Goal: Information Seeking & Learning: Learn about a topic

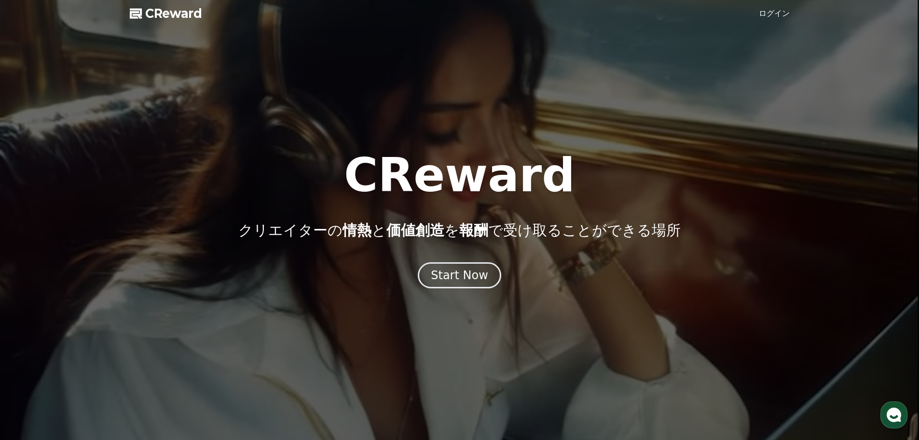
click at [198, 17] on span "CReward" at bounding box center [173, 13] width 57 height 15
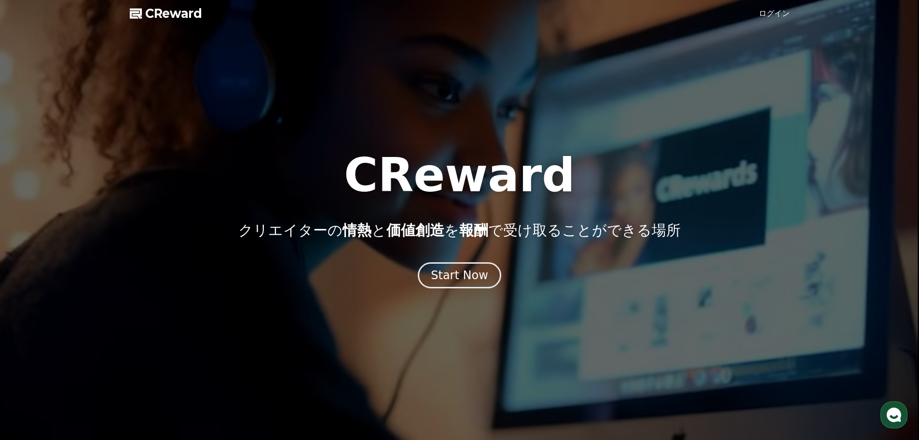
click at [776, 12] on link "ログイン" at bounding box center [774, 14] width 31 height 12
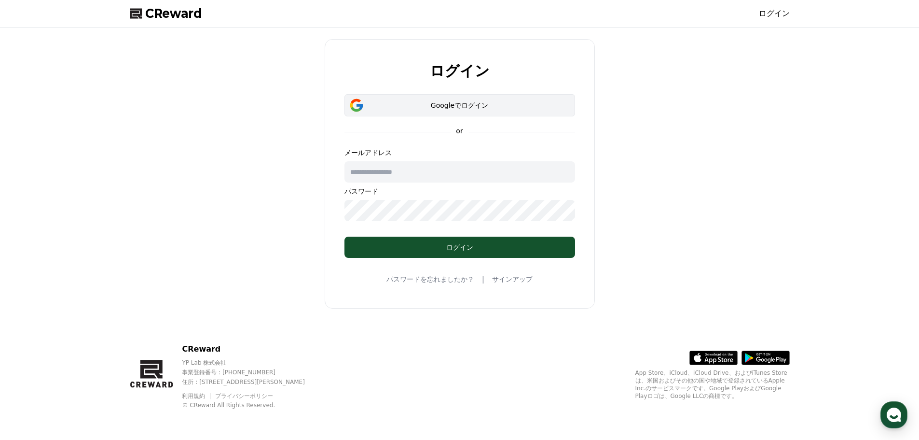
click at [428, 108] on div "Googleでログイン" at bounding box center [460, 105] width 203 height 10
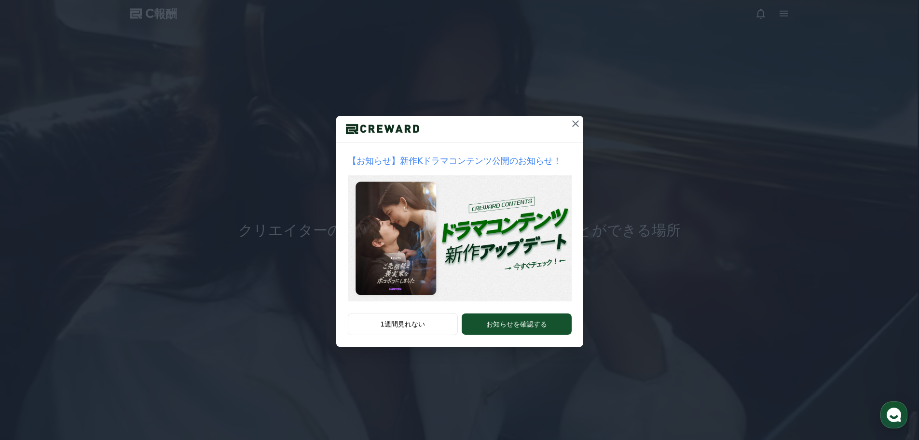
click at [576, 120] on icon at bounding box center [576, 124] width 12 height 12
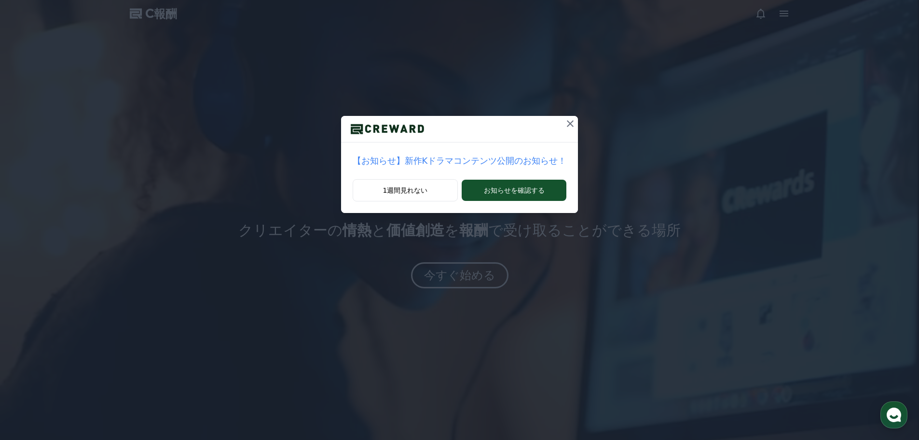
click at [565, 119] on icon at bounding box center [571, 124] width 12 height 12
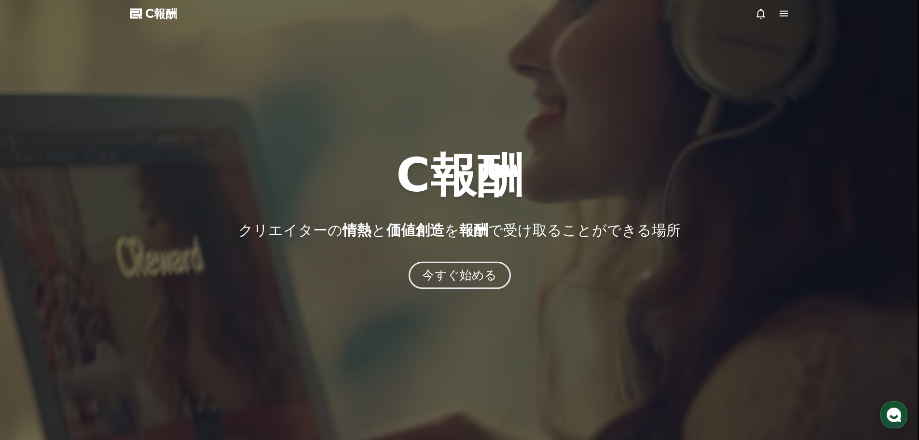
click at [461, 287] on button "今すぐ始める" at bounding box center [459, 275] width 102 height 28
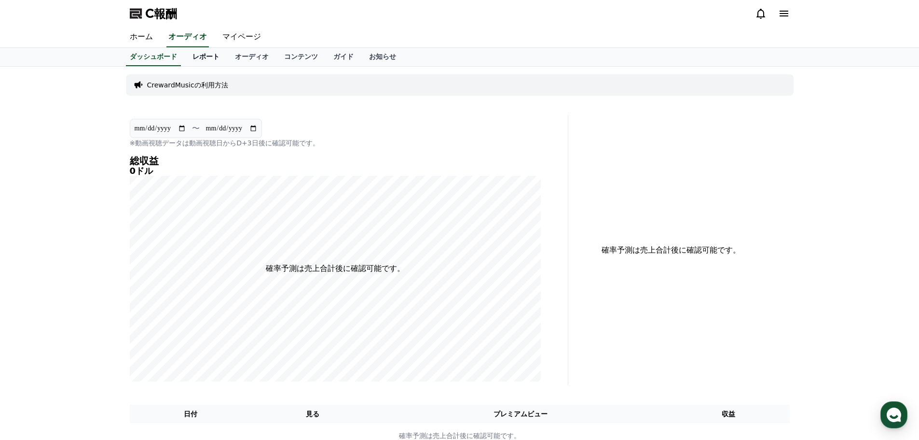
click at [193, 55] on font "レポート" at bounding box center [206, 57] width 27 height 8
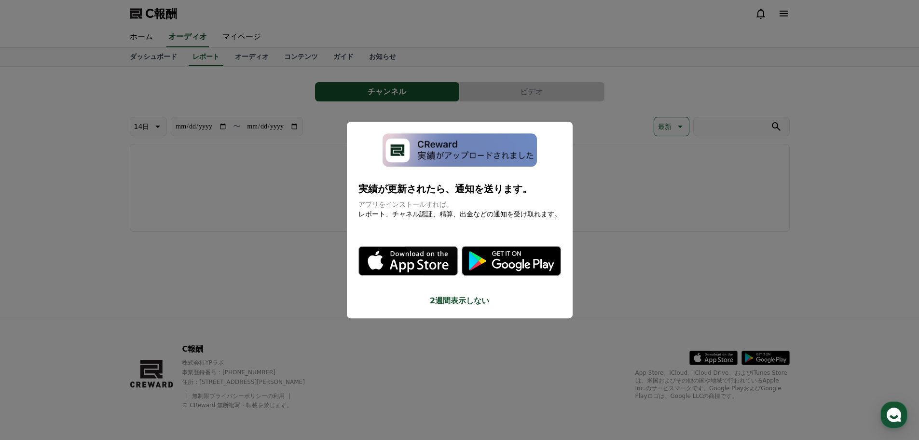
click at [381, 48] on button "モーダルを閉じる" at bounding box center [459, 220] width 919 height 440
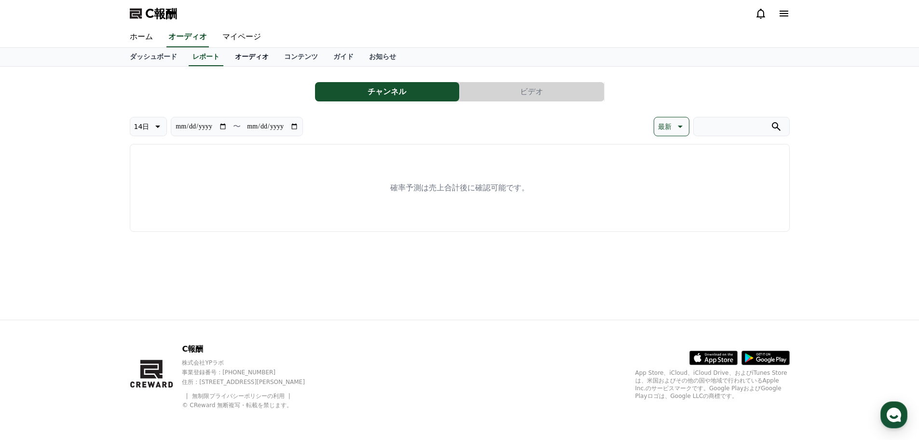
click at [235, 57] on font "オーディオ" at bounding box center [252, 57] width 34 height 8
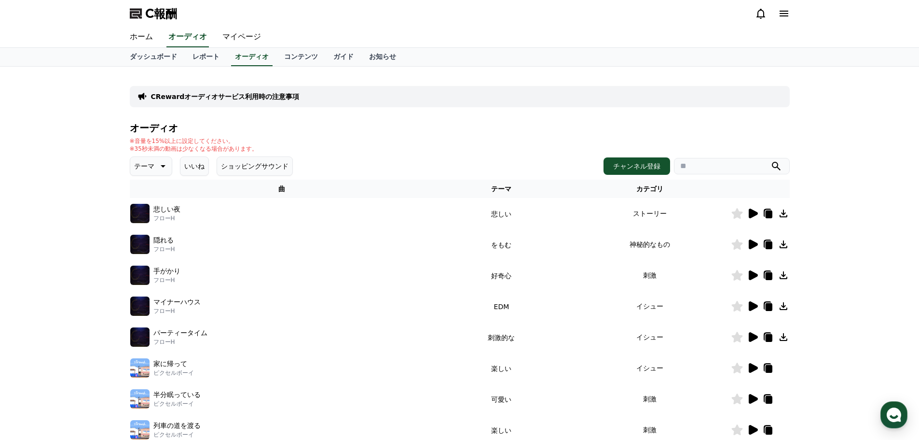
click at [753, 213] on icon at bounding box center [753, 213] width 9 height 10
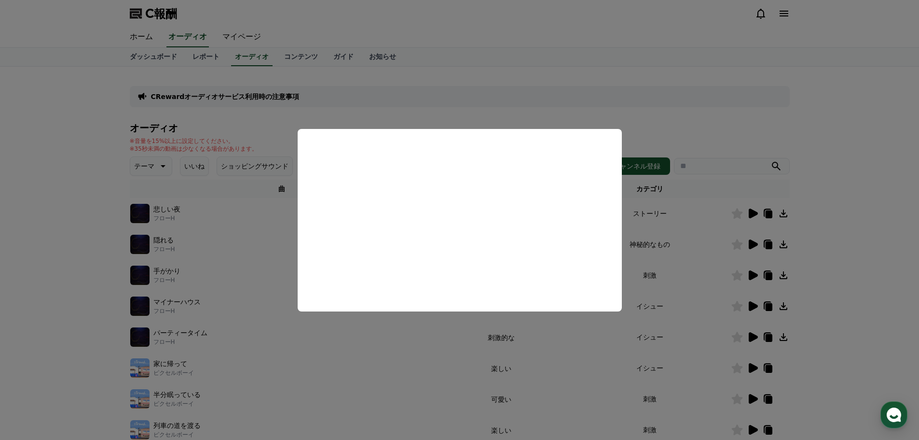
click at [581, 78] on button "close modal" at bounding box center [459, 220] width 919 height 440
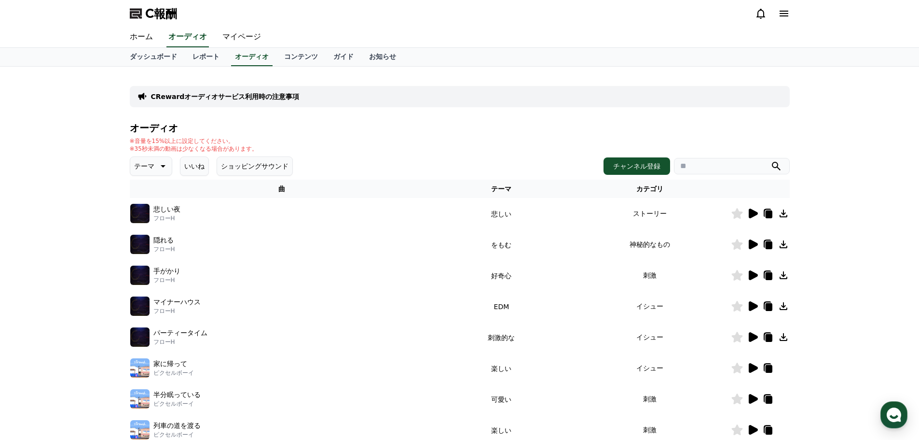
click at [756, 240] on icon at bounding box center [753, 244] width 12 height 12
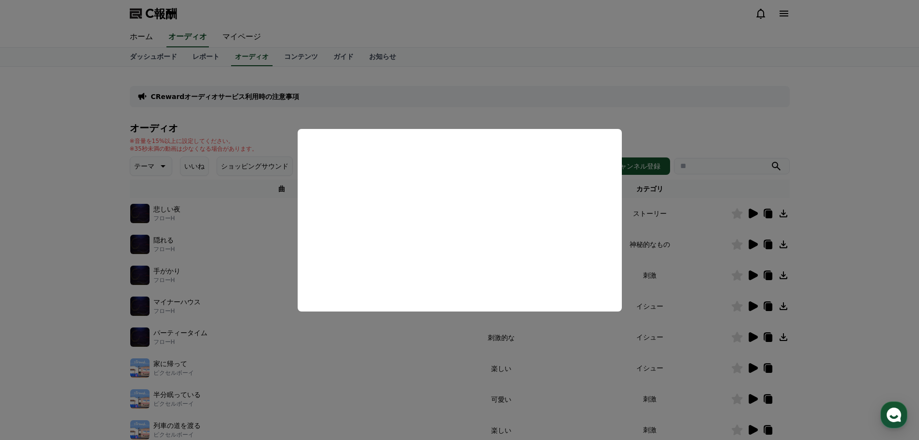
click at [534, 95] on button "close modal" at bounding box center [459, 220] width 919 height 440
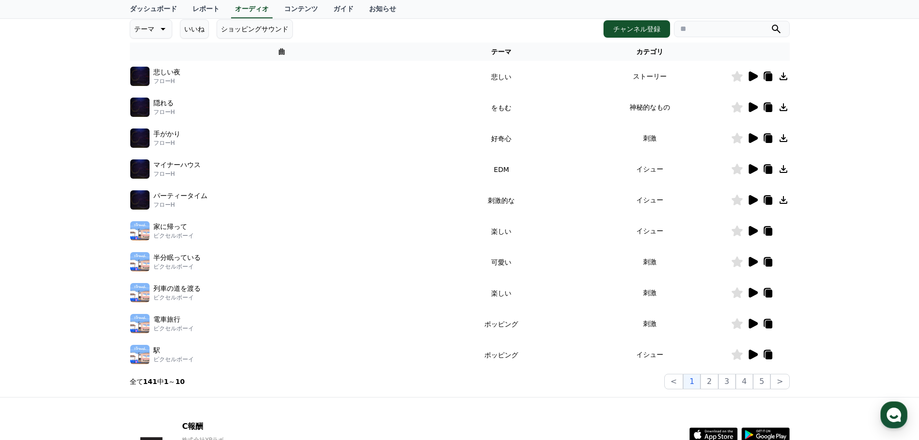
scroll to position [145, 0]
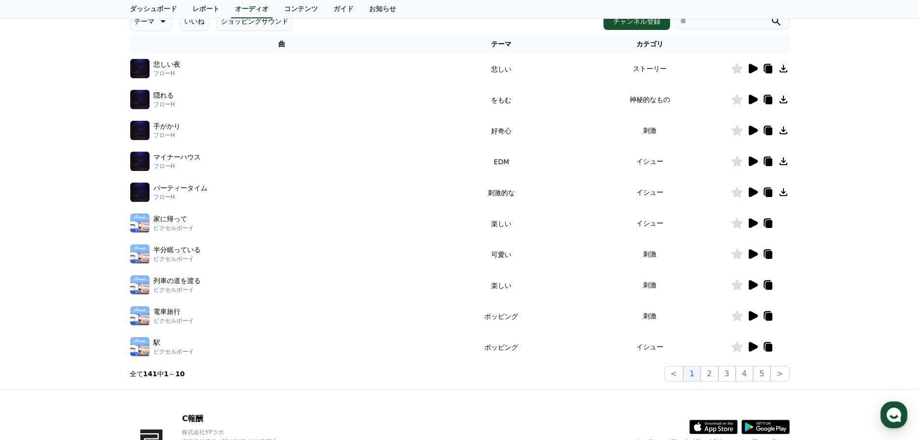
click at [753, 225] on icon at bounding box center [753, 223] width 9 height 10
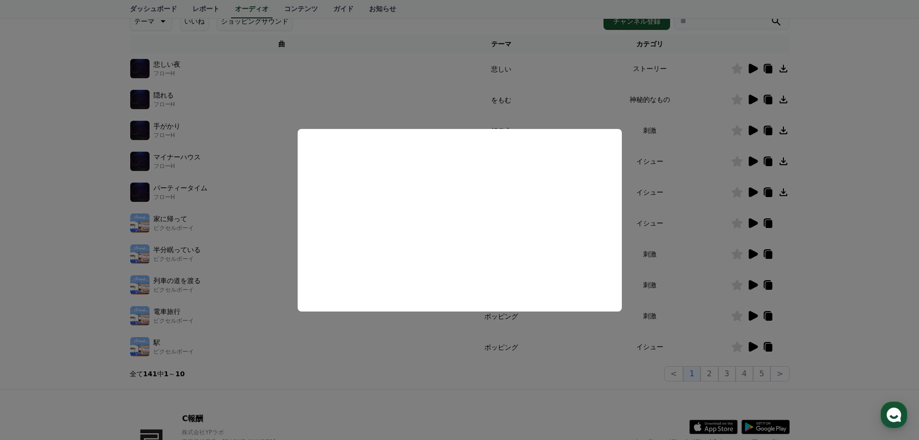
click at [448, 92] on button "close modal" at bounding box center [459, 220] width 919 height 440
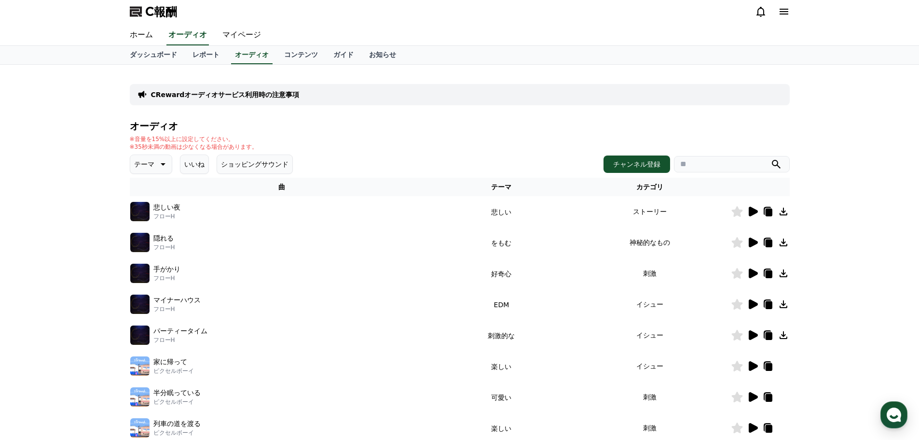
scroll to position [0, 0]
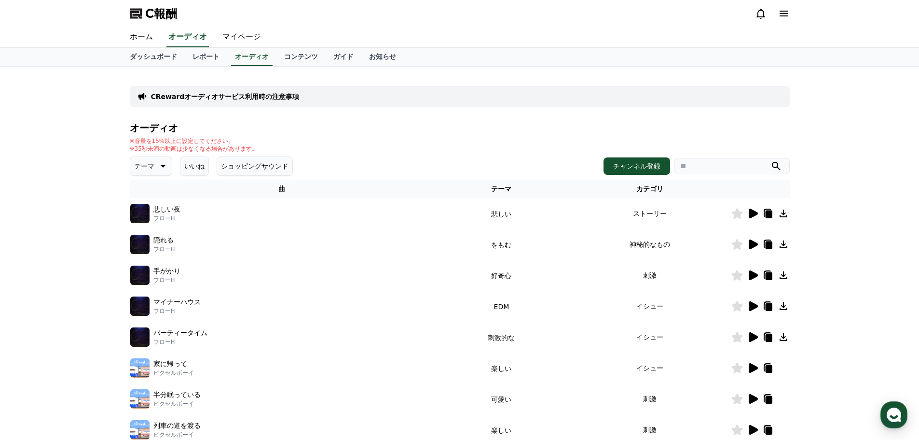
click at [139, 161] on p "テーマ" at bounding box center [144, 166] width 20 height 14
click at [148, 208] on font "悲しい" at bounding box center [145, 205] width 20 height 8
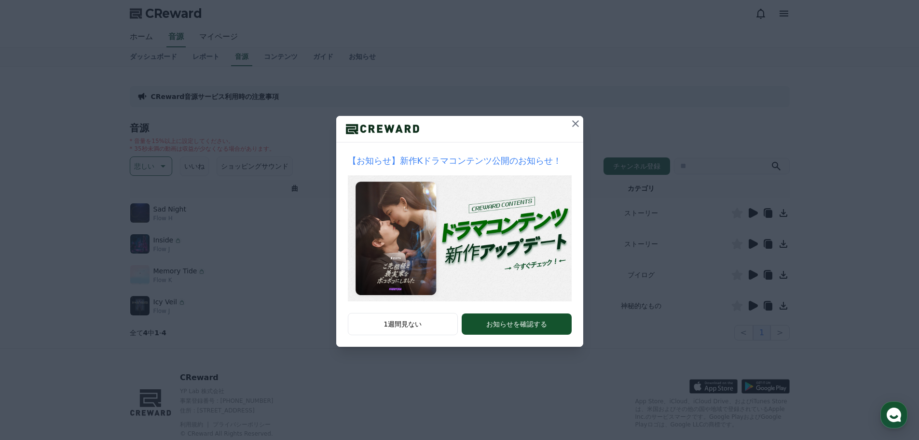
click at [577, 123] on icon at bounding box center [576, 124] width 12 height 12
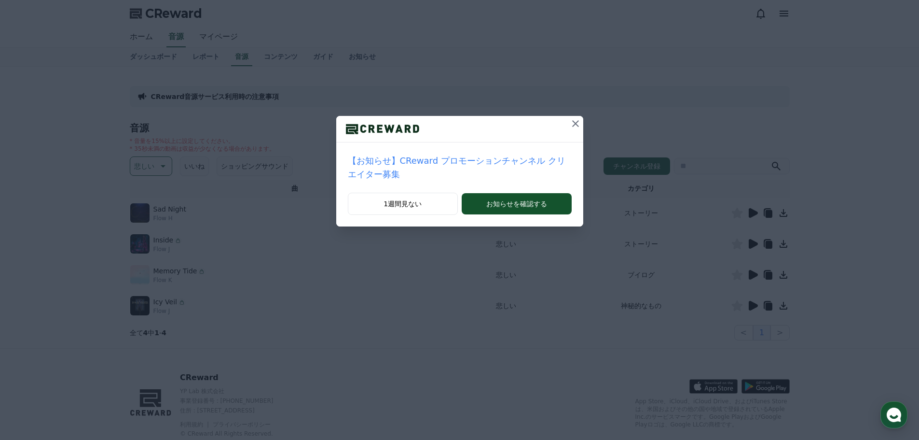
click at [572, 122] on icon at bounding box center [575, 123] width 7 height 7
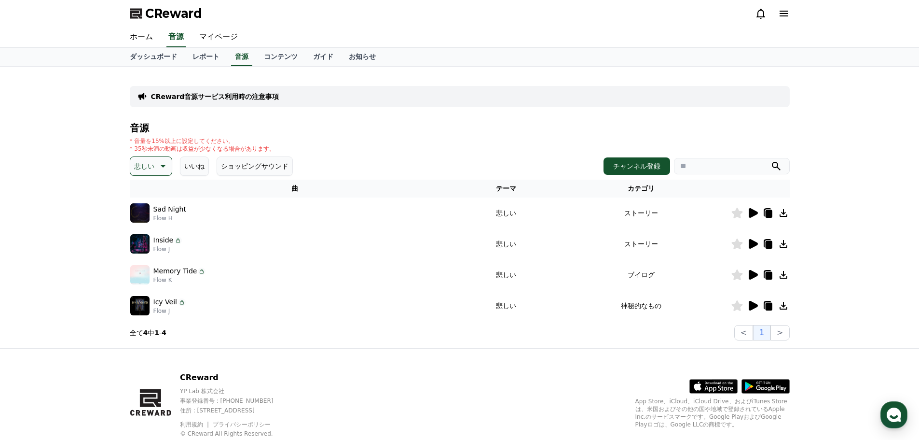
click at [753, 213] on icon at bounding box center [753, 213] width 9 height 10
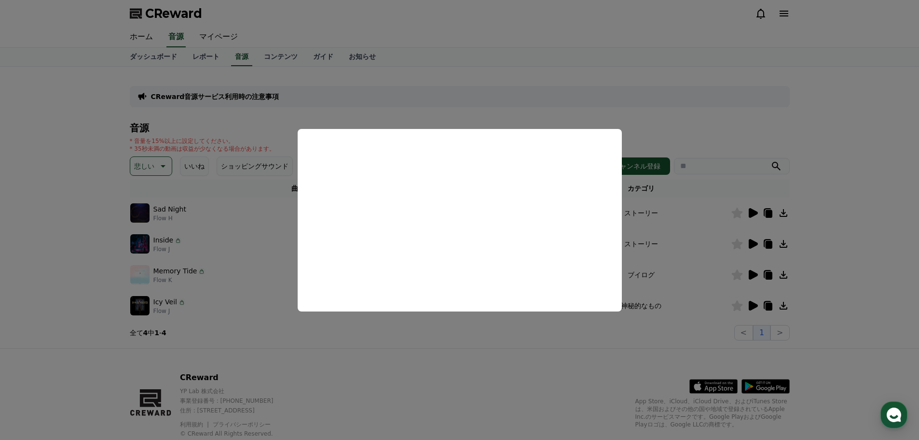
click at [778, 106] on button "close modal" at bounding box center [459, 220] width 919 height 440
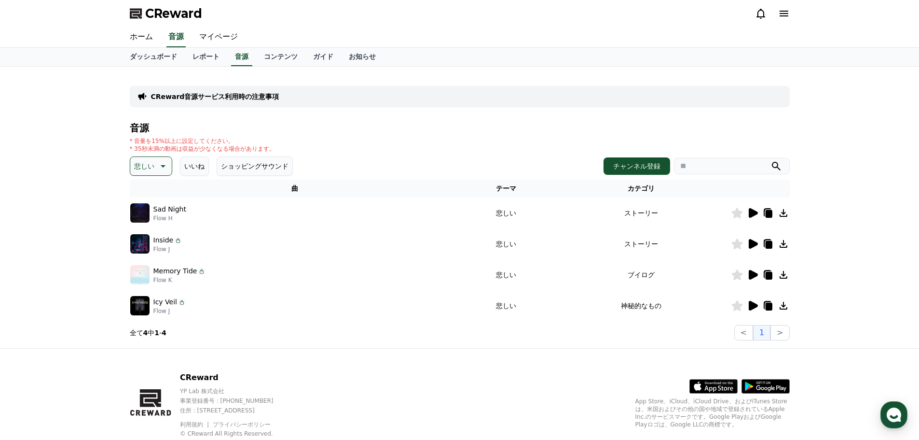
click at [754, 242] on icon at bounding box center [753, 244] width 9 height 10
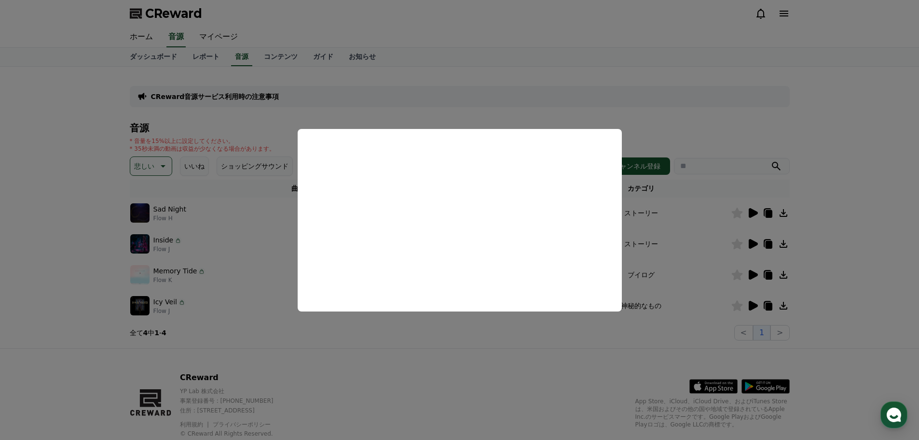
click at [708, 114] on button "close modal" at bounding box center [459, 220] width 919 height 440
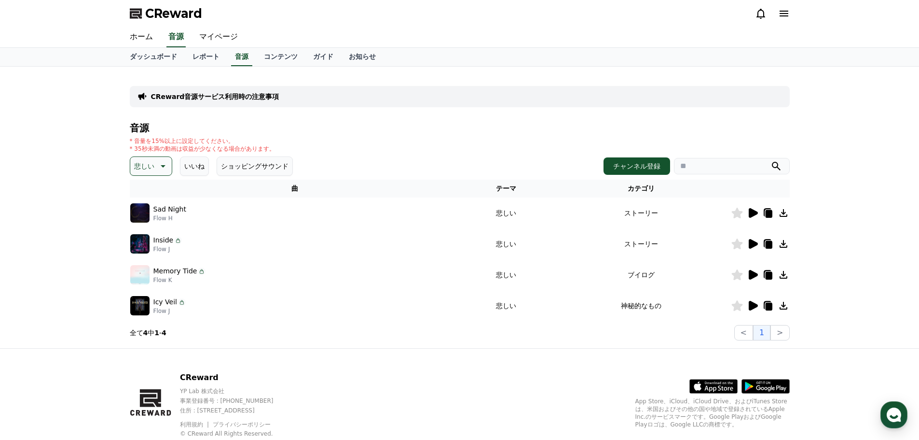
click at [756, 276] on icon at bounding box center [753, 275] width 9 height 10
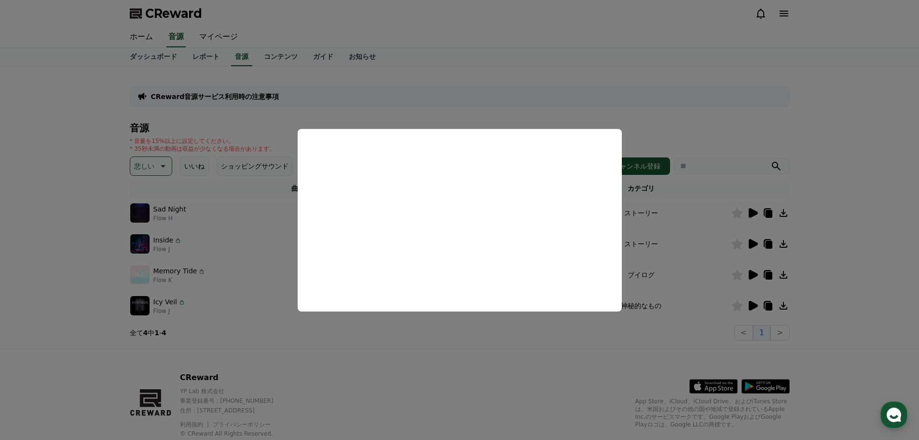
click at [696, 119] on button "close modal" at bounding box center [459, 220] width 919 height 440
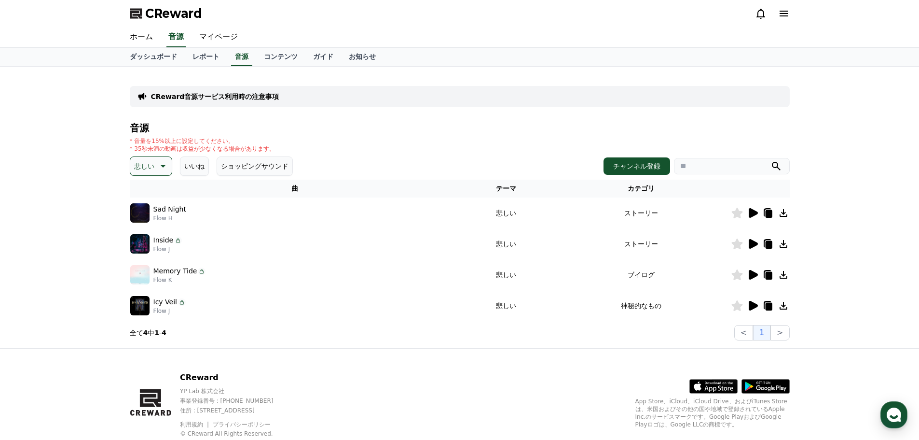
click at [750, 302] on icon at bounding box center [753, 306] width 9 height 10
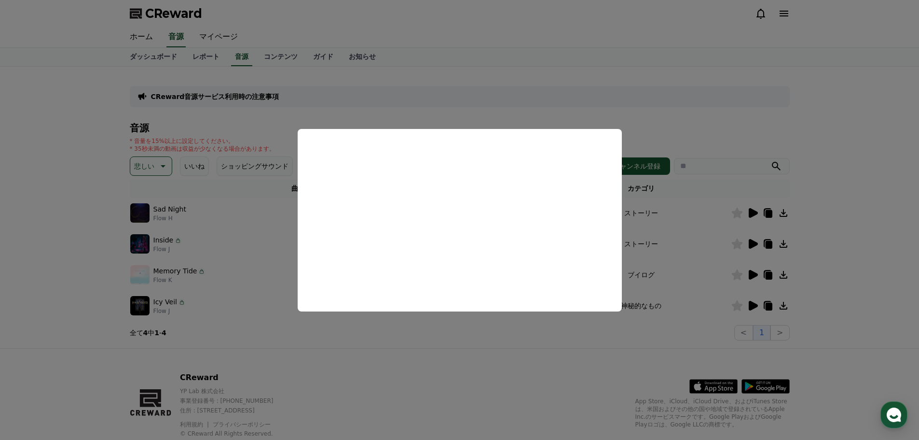
click at [498, 101] on button "close modal" at bounding box center [459, 220] width 919 height 440
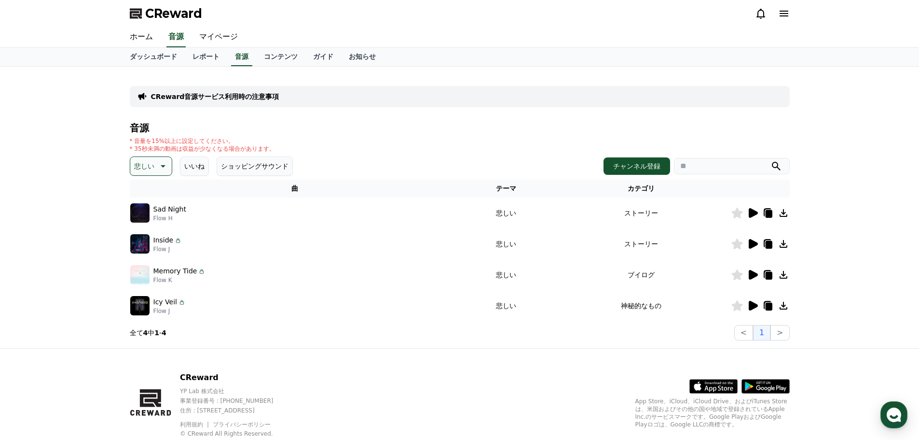
click at [150, 169] on p "悲しい" at bounding box center [144, 166] width 20 height 14
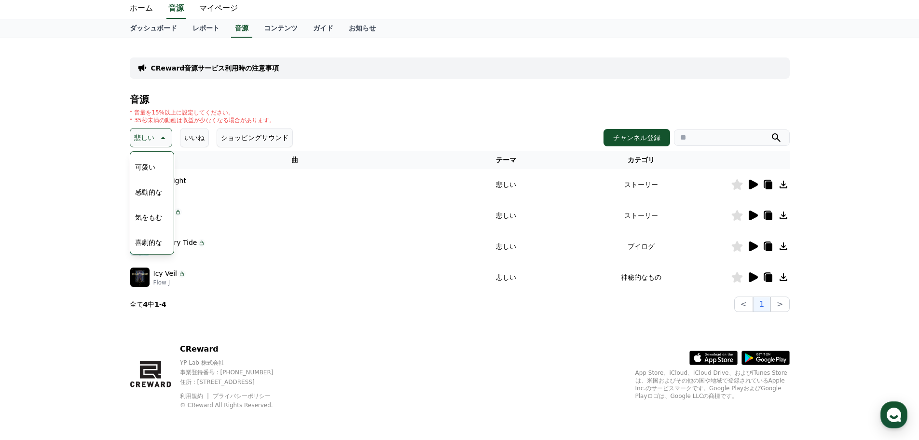
click at [149, 183] on button "感動的な" at bounding box center [148, 191] width 35 height 21
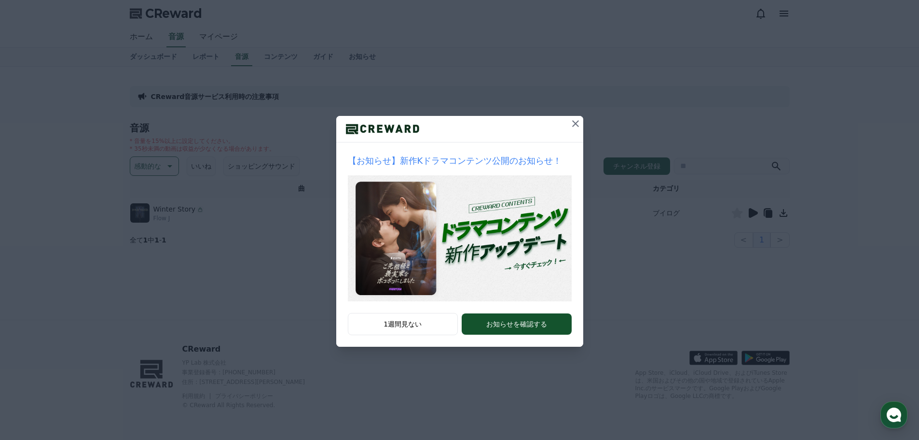
click at [573, 122] on icon at bounding box center [576, 124] width 12 height 12
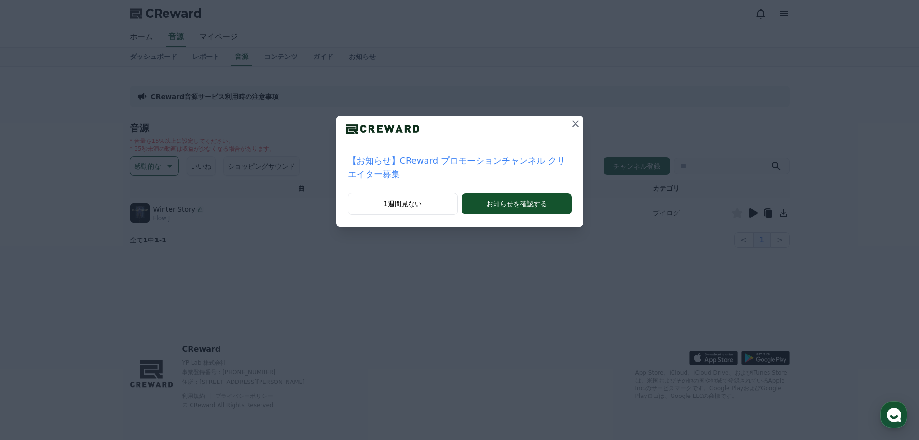
click at [755, 212] on div "【お知らせ】CReward プロモーションチャンネル クリエイター募集 1週間見ない お知らせを確認する" at bounding box center [459, 121] width 919 height 242
click at [548, 126] on div at bounding box center [459, 129] width 247 height 27
click at [568, 125] on button at bounding box center [575, 123] width 15 height 15
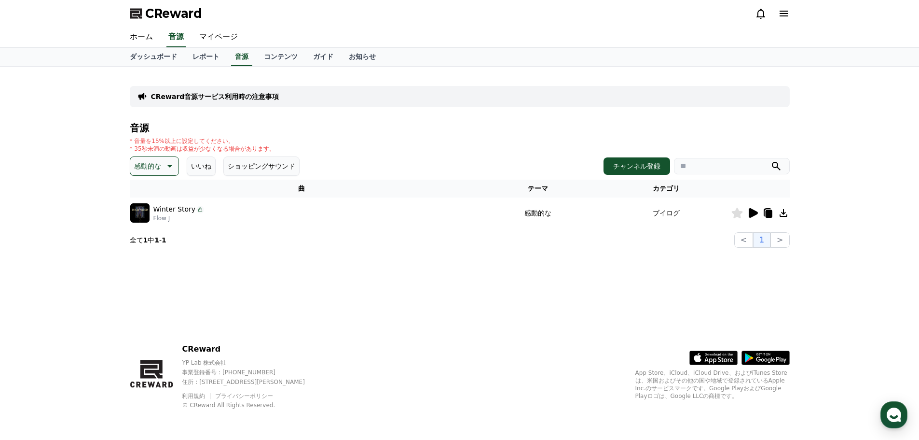
click at [750, 208] on icon at bounding box center [753, 213] width 12 height 12
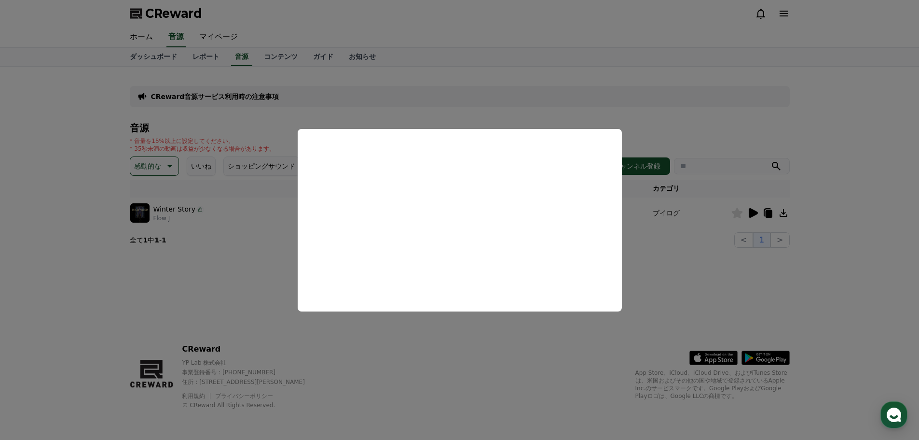
click at [401, 73] on button "close modal" at bounding box center [459, 220] width 919 height 440
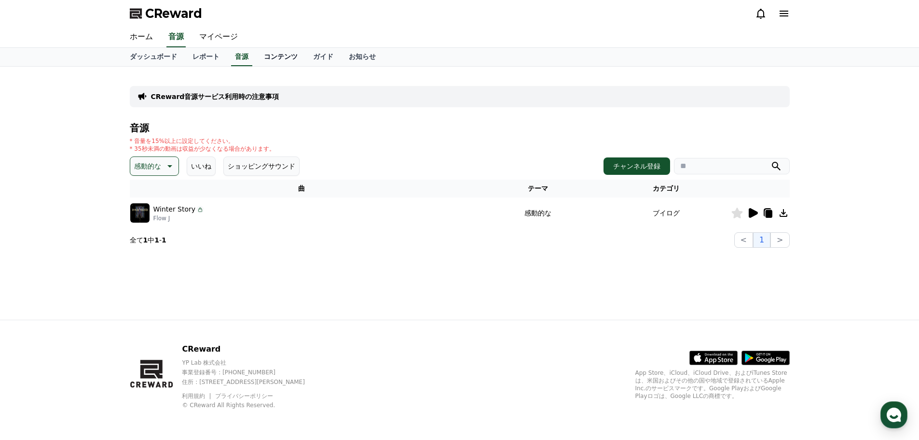
click at [272, 50] on link "コンテンツ" at bounding box center [280, 57] width 49 height 18
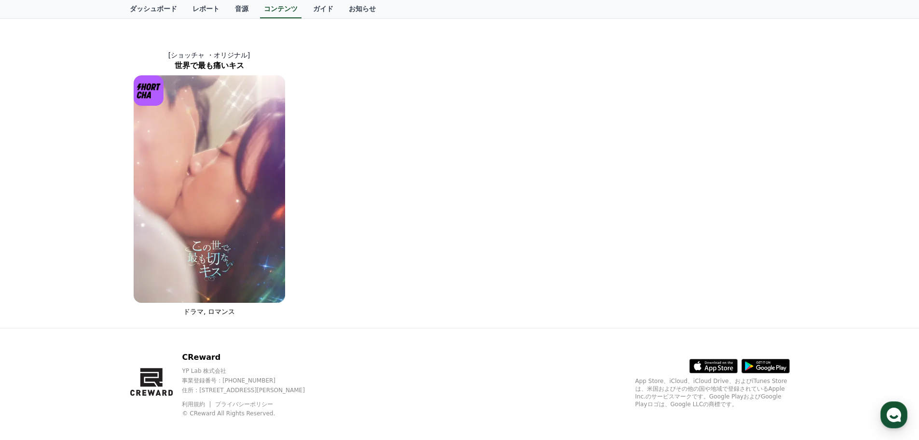
scroll to position [657, 0]
